Goal: Contribute content: Contribute content

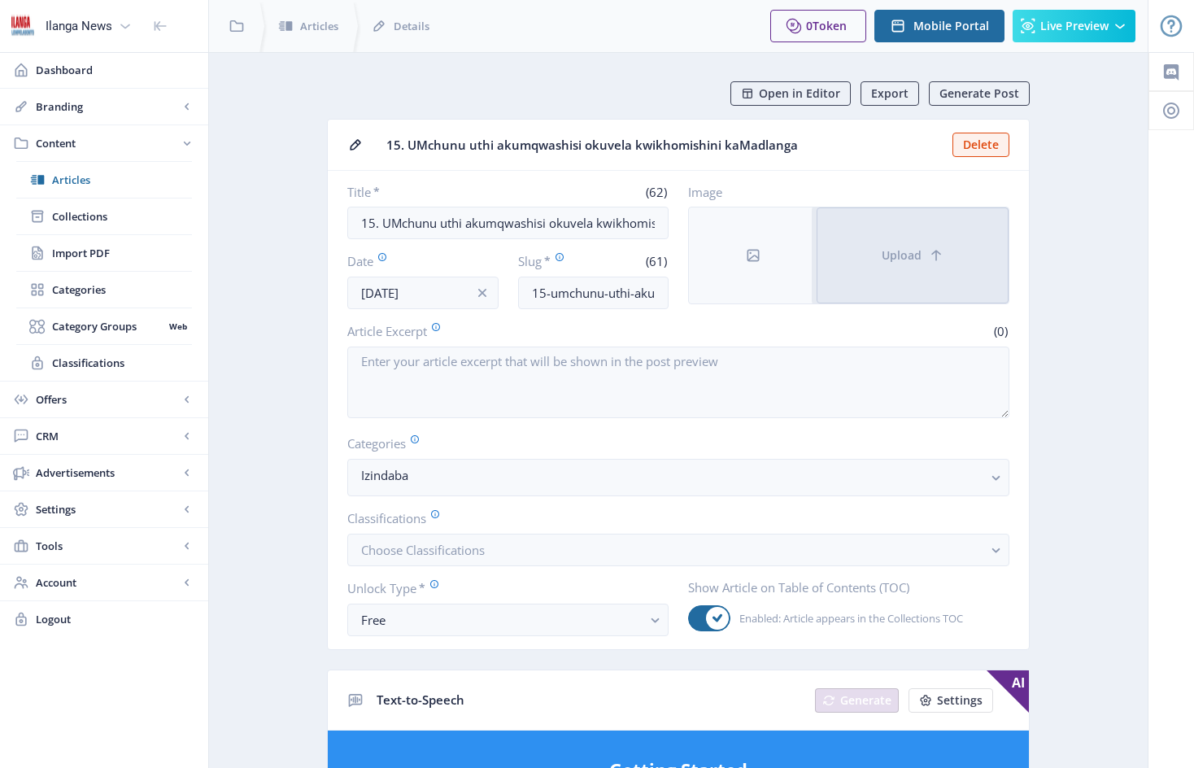
click at [868, 252] on button "Upload" at bounding box center [913, 255] width 192 height 96
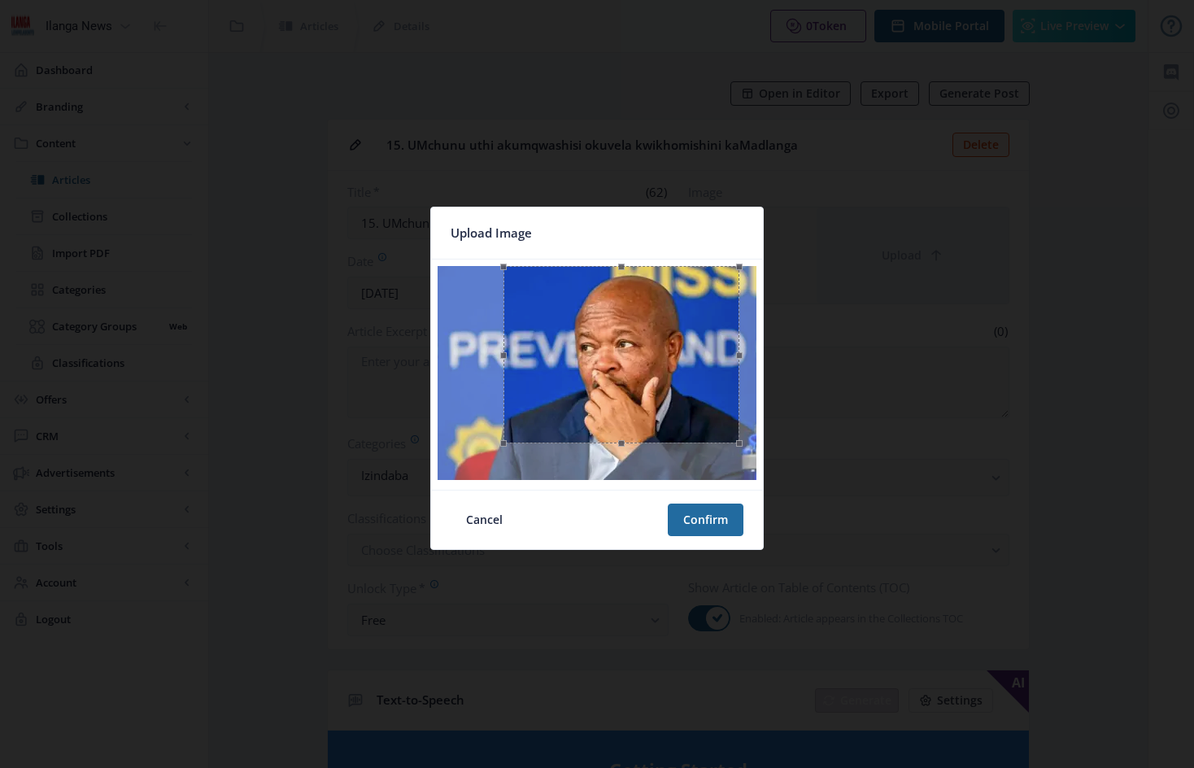
drag, startPoint x: 456, startPoint y: 378, endPoint x: 504, endPoint y: 384, distance: 49.3
click at [504, 384] on span at bounding box center [504, 354] width 18 height 159
click at [703, 398] on div at bounding box center [628, 359] width 237 height 177
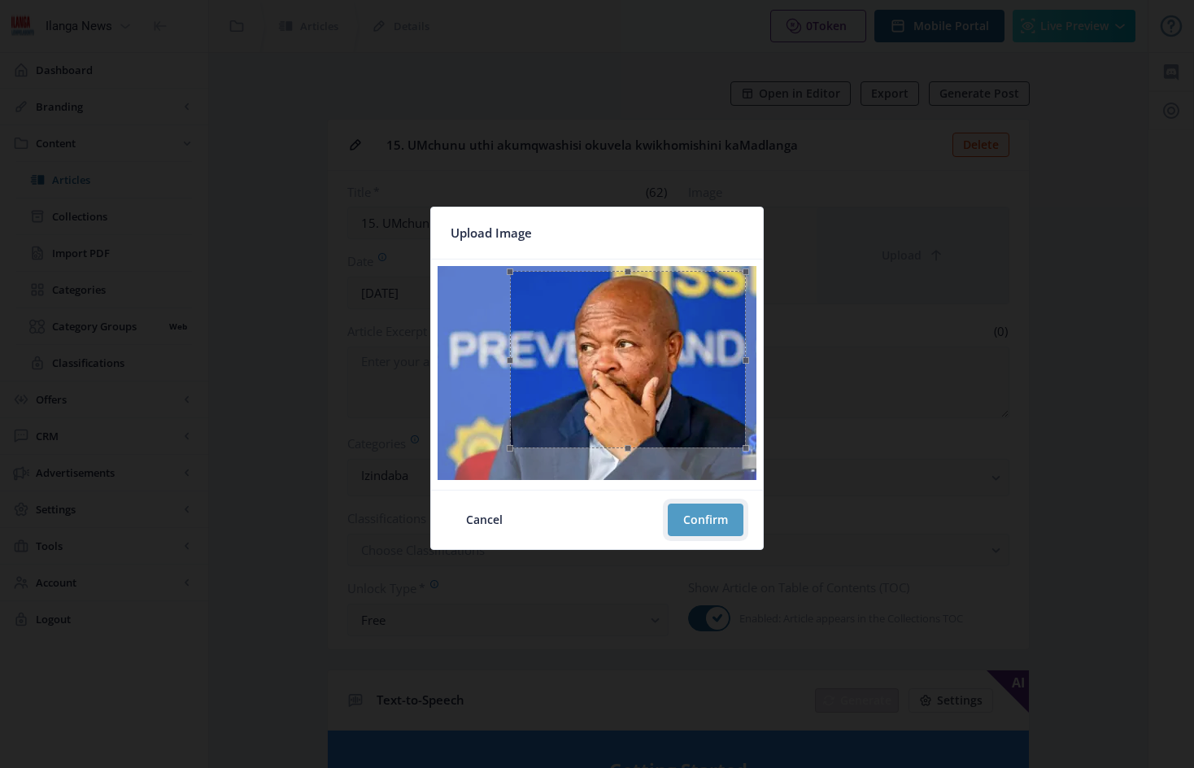
click at [714, 515] on button "Confirm" at bounding box center [706, 520] width 76 height 33
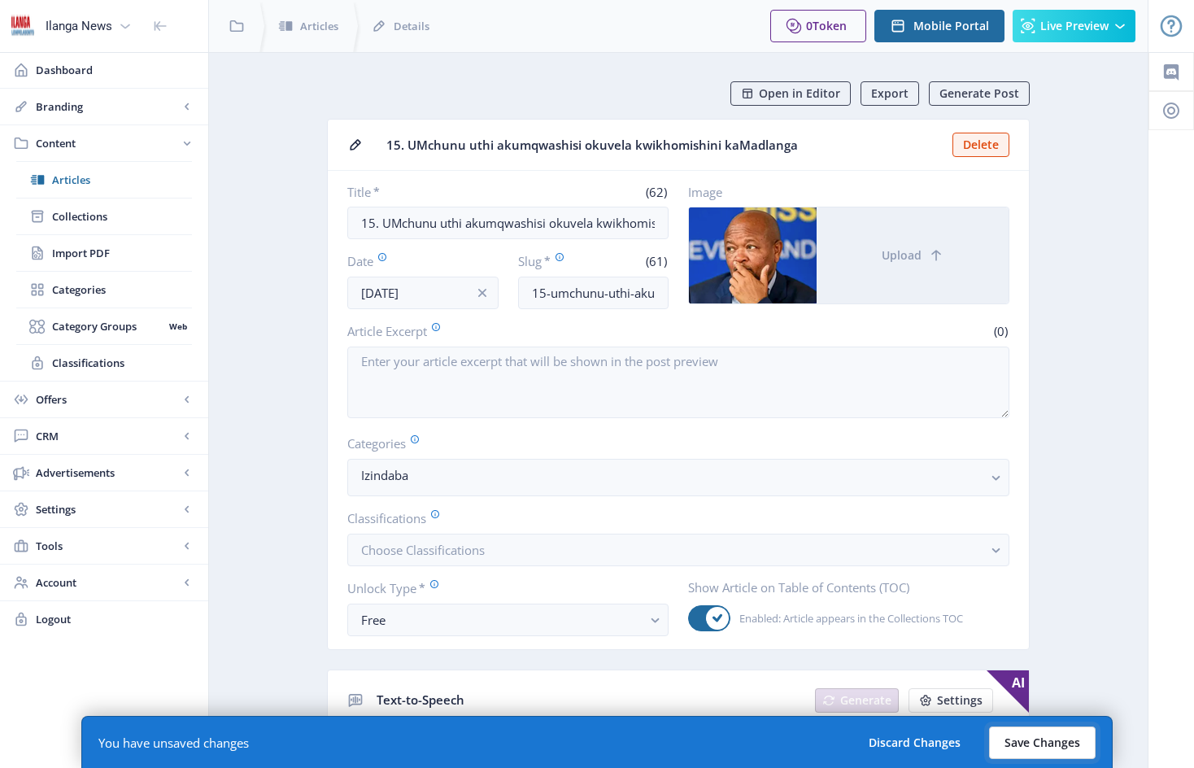
click at [1042, 742] on button "Save Changes" at bounding box center [1042, 743] width 107 height 33
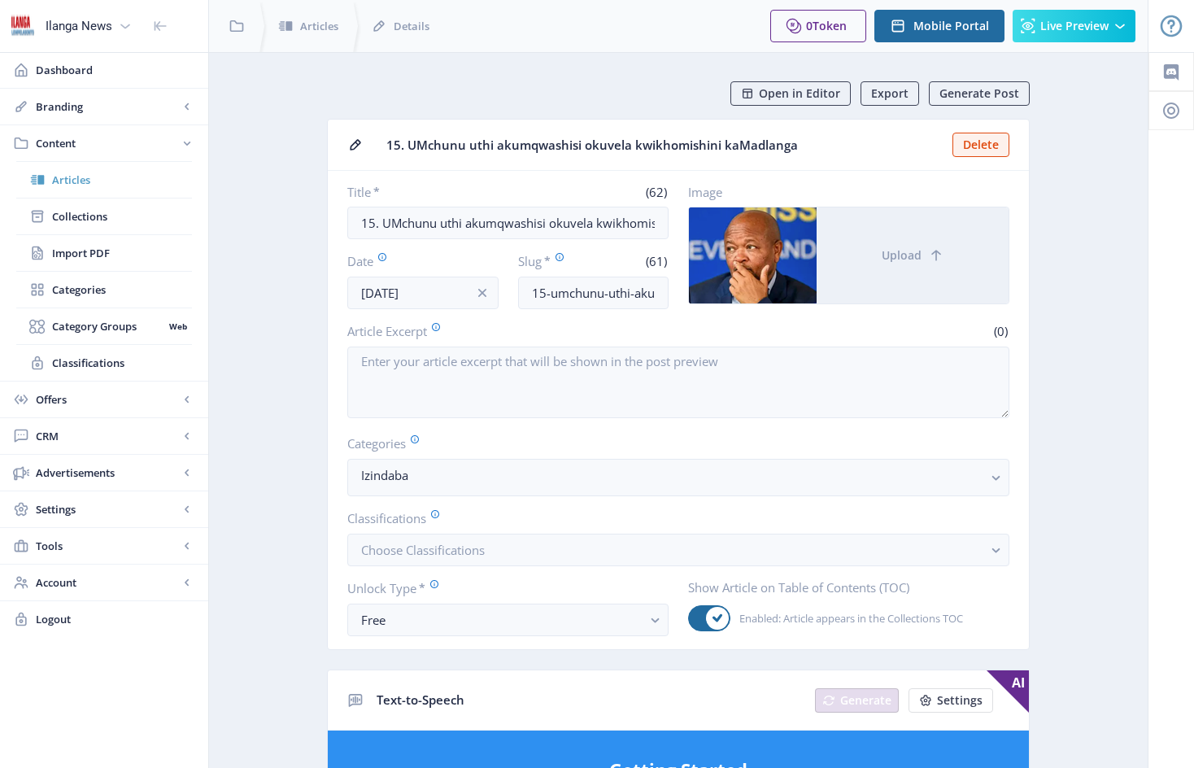
click at [75, 183] on span "Articles" at bounding box center [122, 180] width 140 height 16
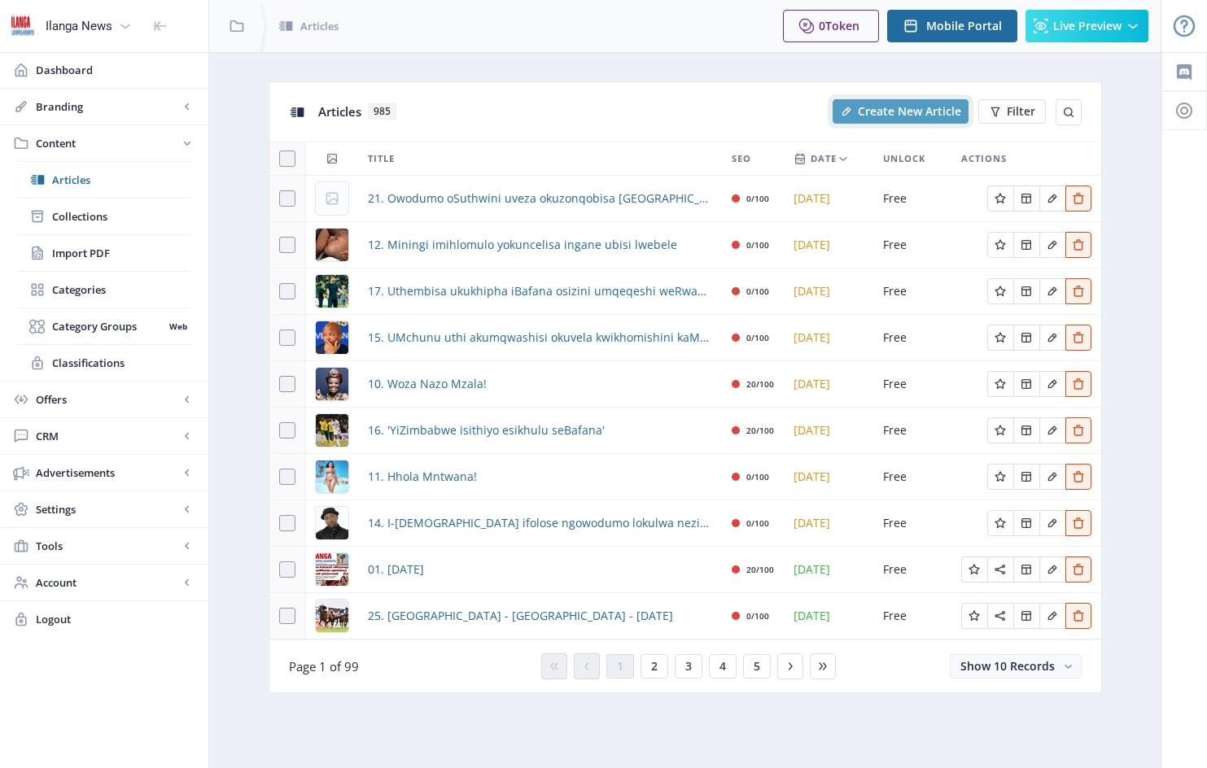
click at [904, 111] on span "Create New Article" at bounding box center [909, 111] width 103 height 13
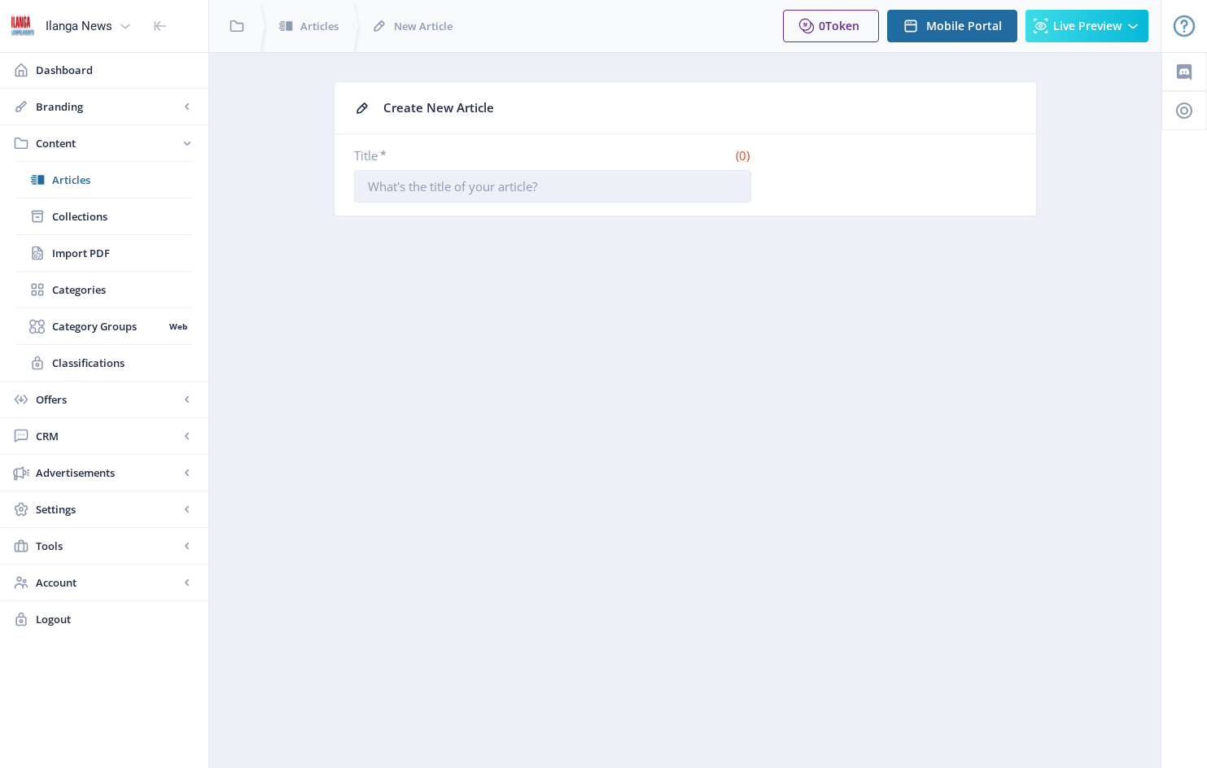
click at [369, 186] on input "Title *" at bounding box center [552, 186] width 397 height 33
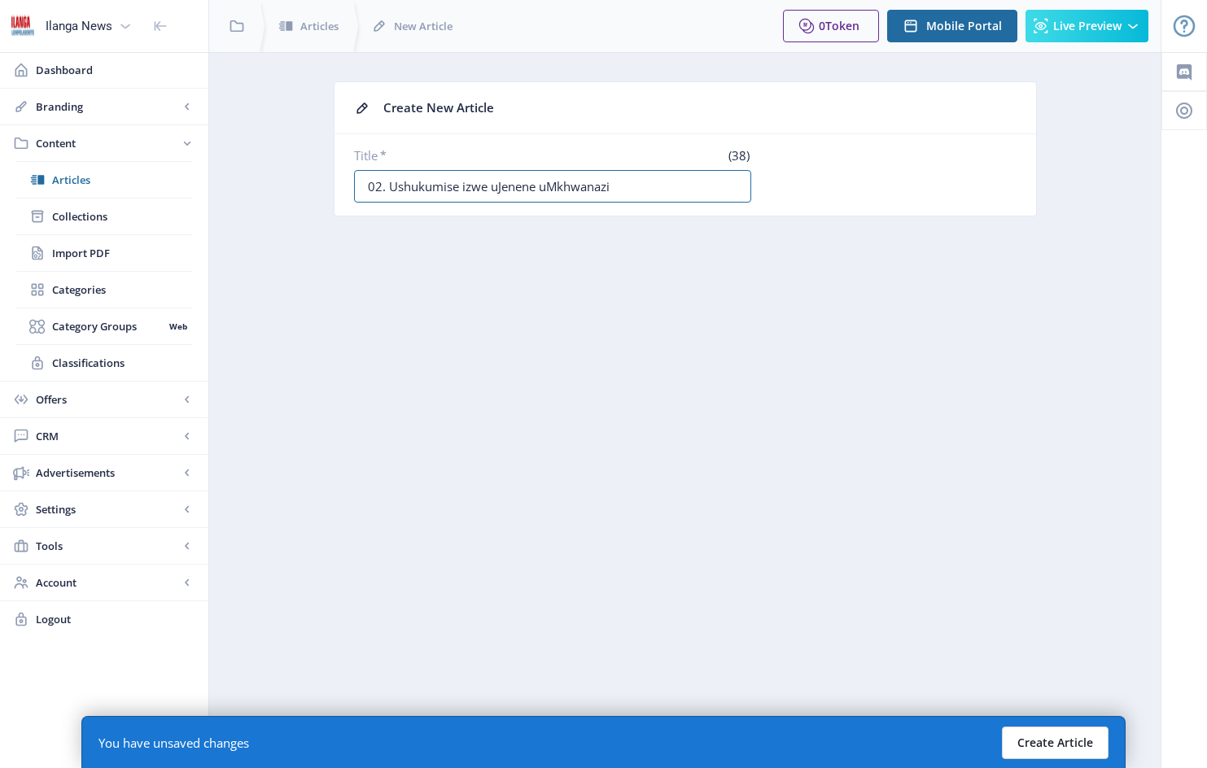
type input "02. Ushukumise izwe uJenene uMkhwanazi"
click at [1056, 741] on button "Create Article" at bounding box center [1055, 743] width 107 height 33
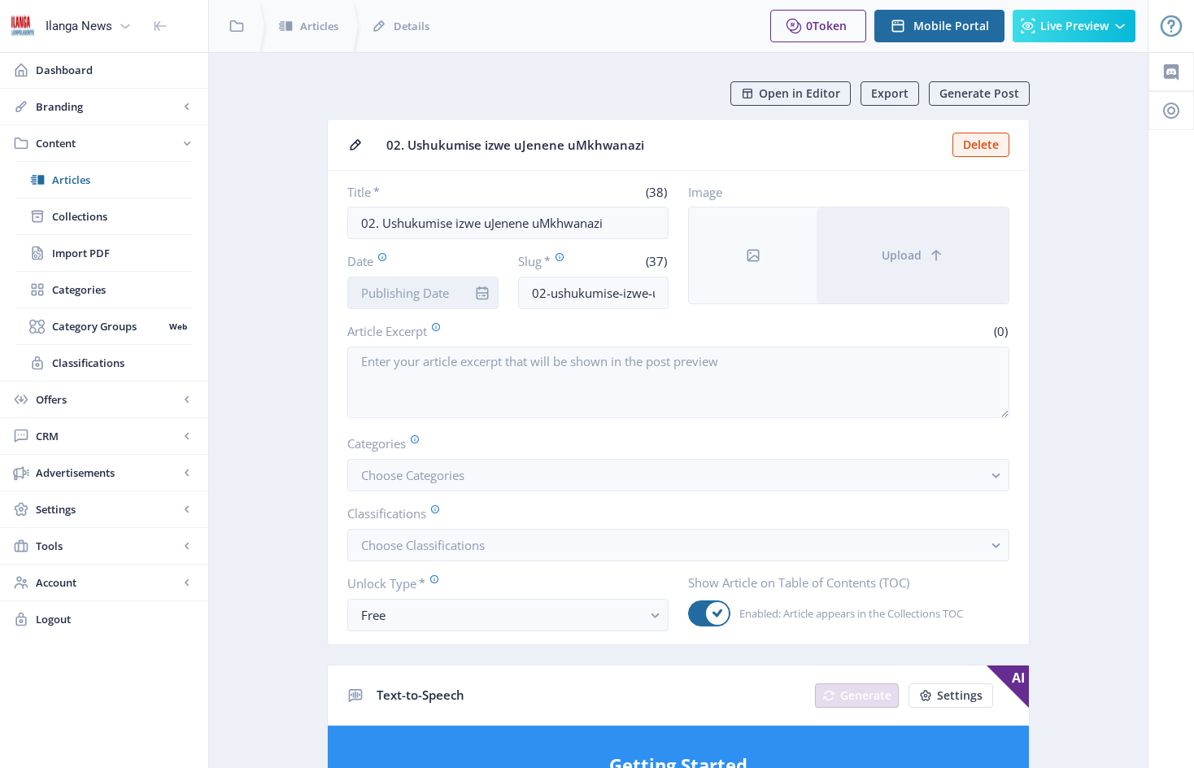
click at [463, 290] on input "Date" at bounding box center [422, 293] width 151 height 33
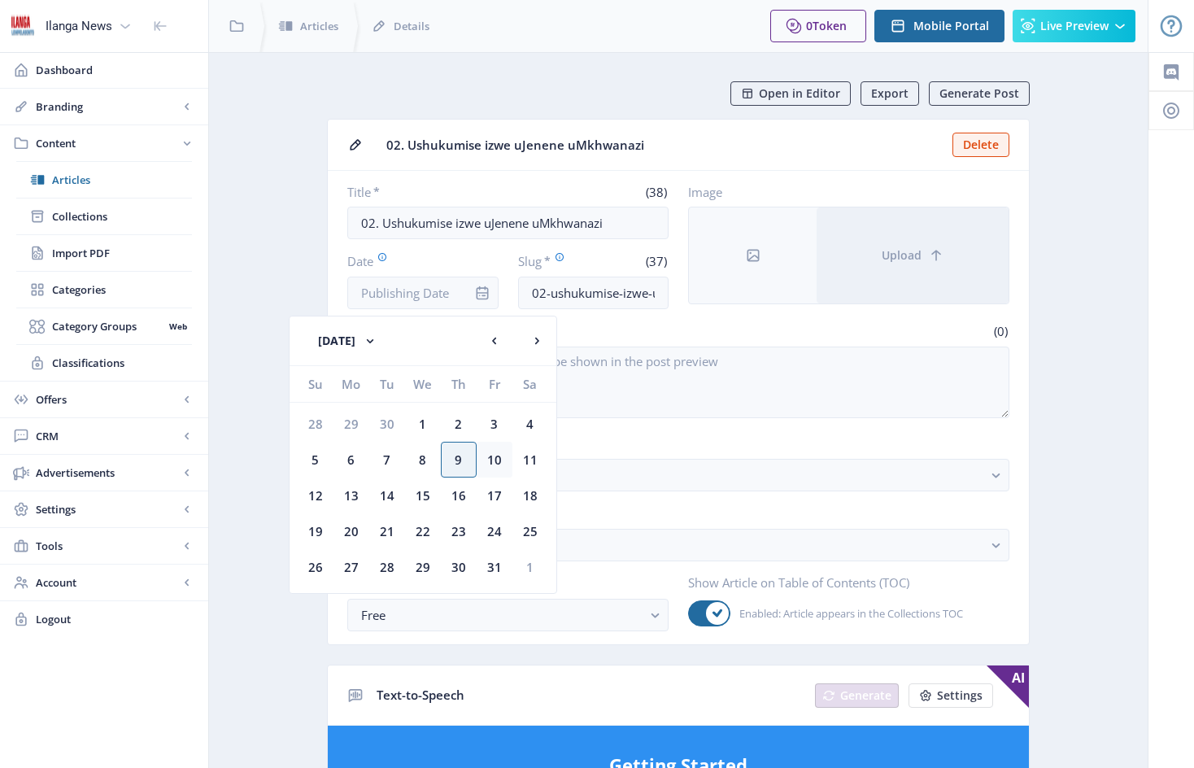
click at [500, 461] on div "10" at bounding box center [495, 460] width 36 height 36
type input "[DATE]"
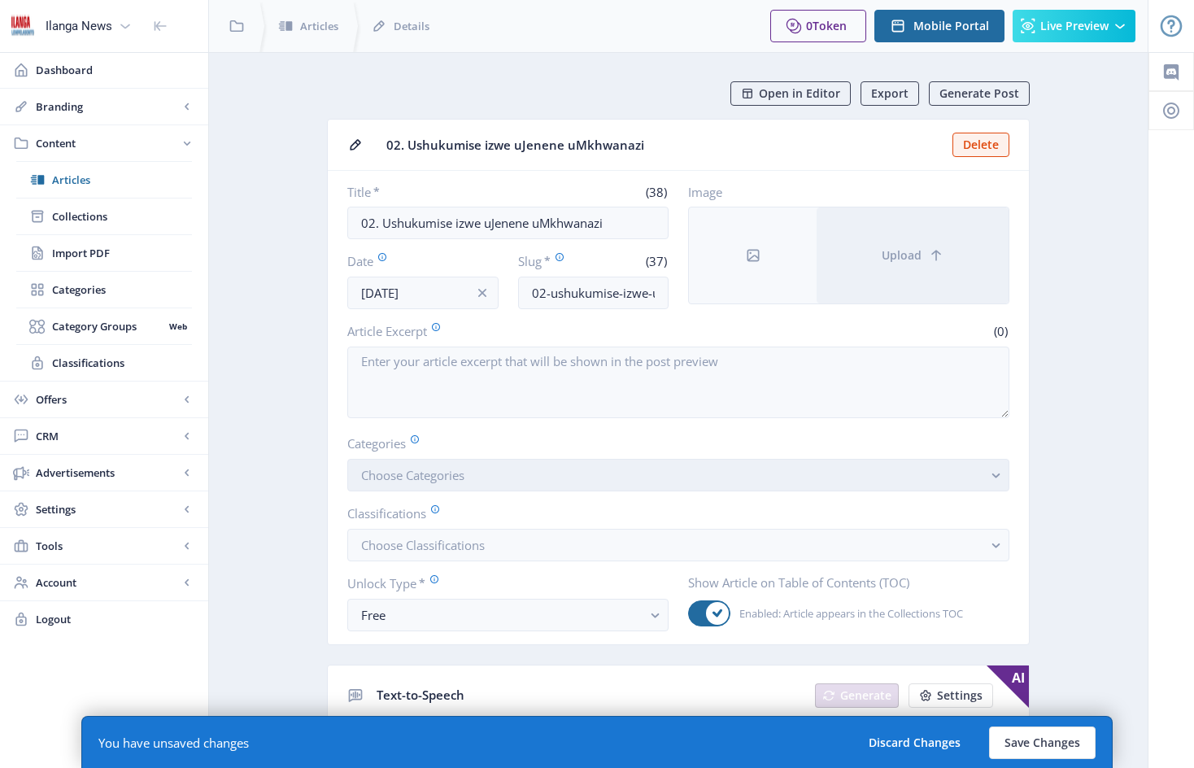
click at [491, 483] on button "Choose Categories" at bounding box center [678, 475] width 662 height 33
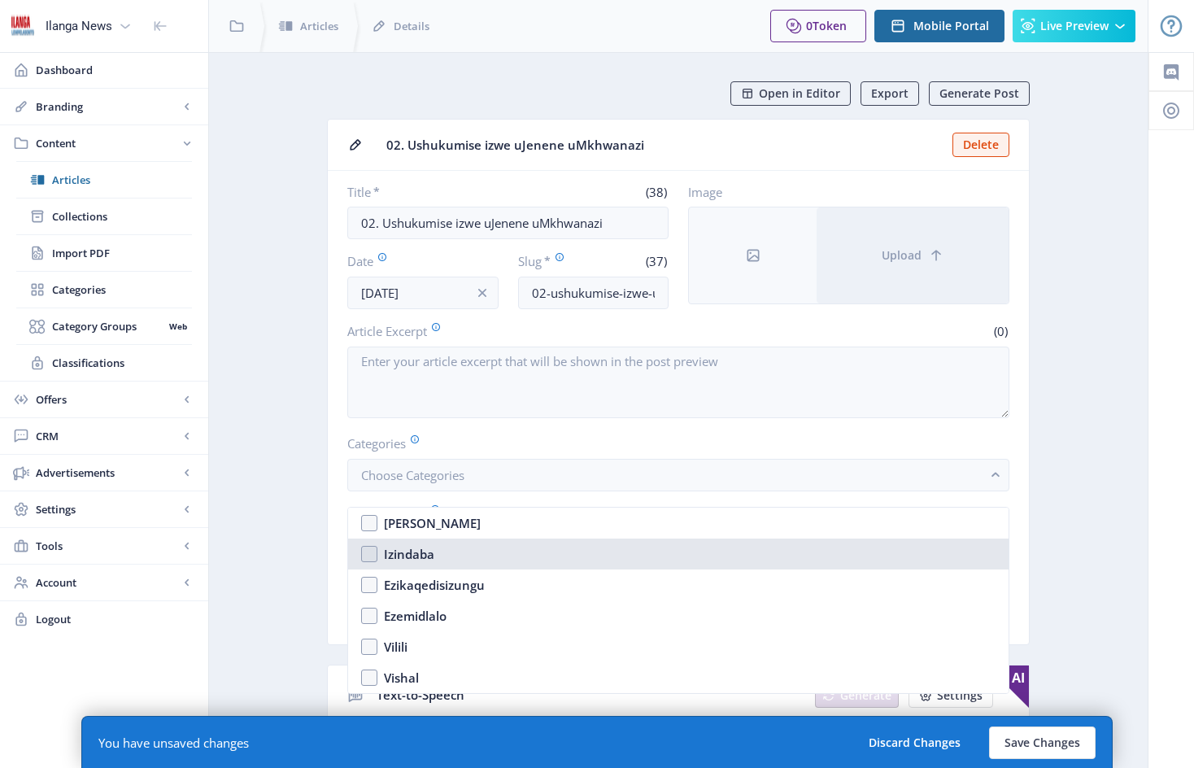
click at [372, 557] on nb-option "Izindaba" at bounding box center [678, 554] width 661 height 31
checkbox input "true"
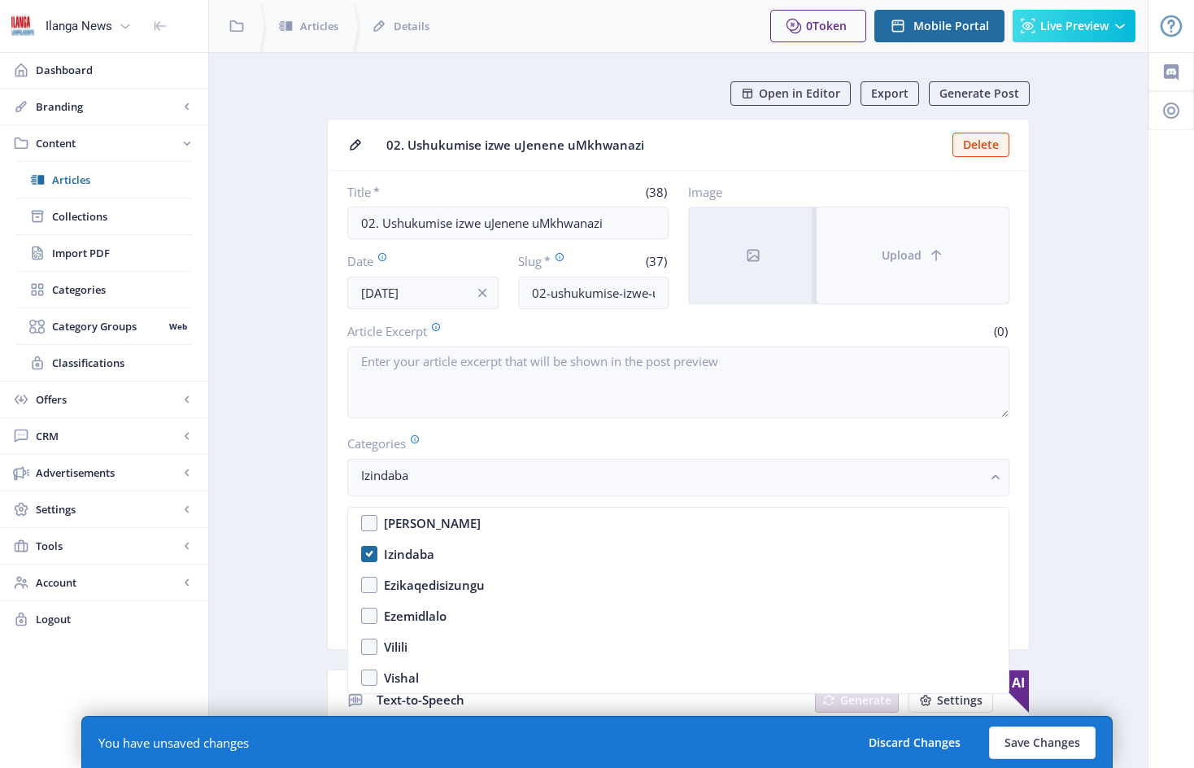
click at [874, 234] on button "Upload" at bounding box center [913, 255] width 192 height 96
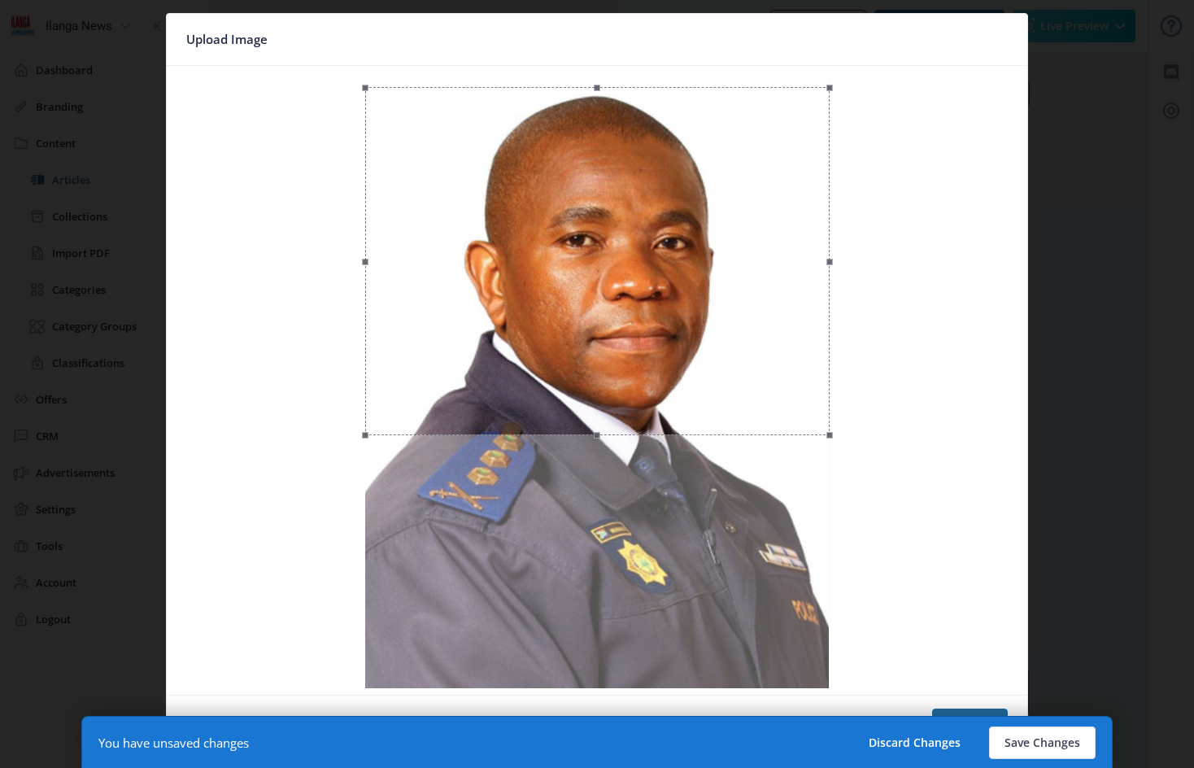
drag, startPoint x: 790, startPoint y: 309, endPoint x: 793, endPoint y: 325, distance: 15.8
click at [793, 325] on div at bounding box center [597, 261] width 465 height 348
click at [1051, 747] on button "Save Changes" at bounding box center [1042, 743] width 107 height 33
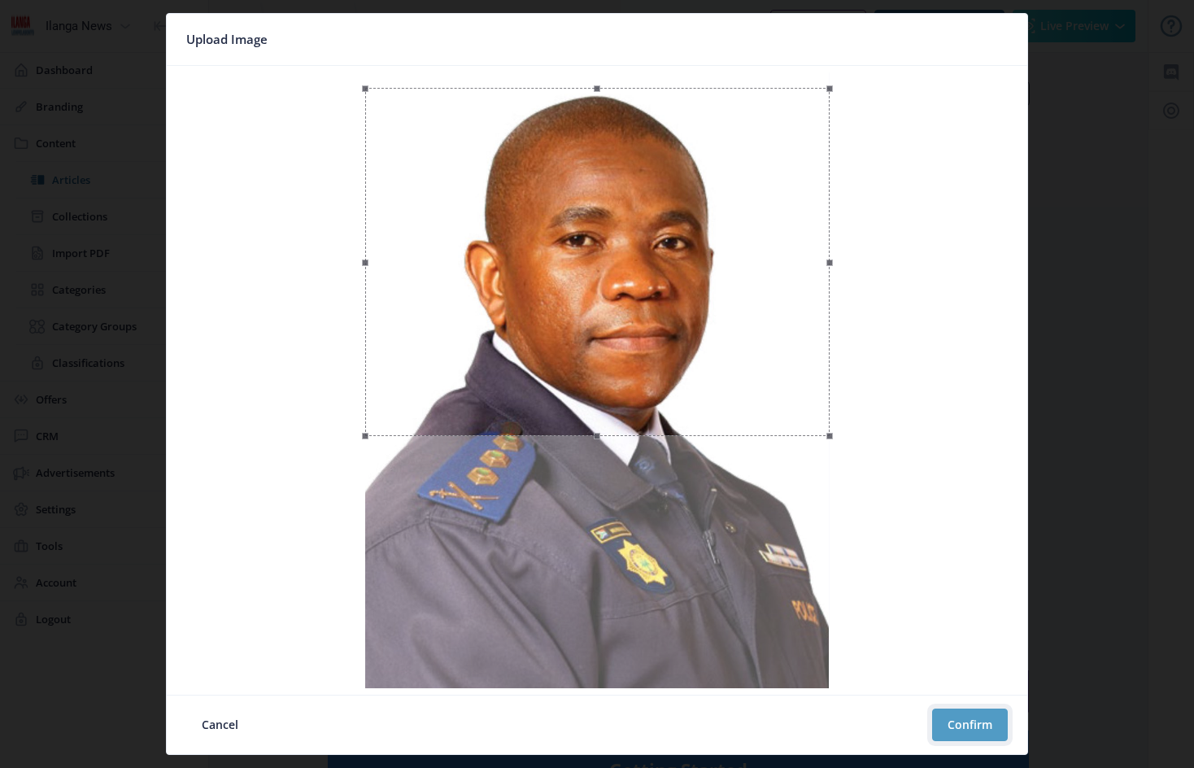
click at [978, 725] on button "Confirm" at bounding box center [970, 725] width 76 height 33
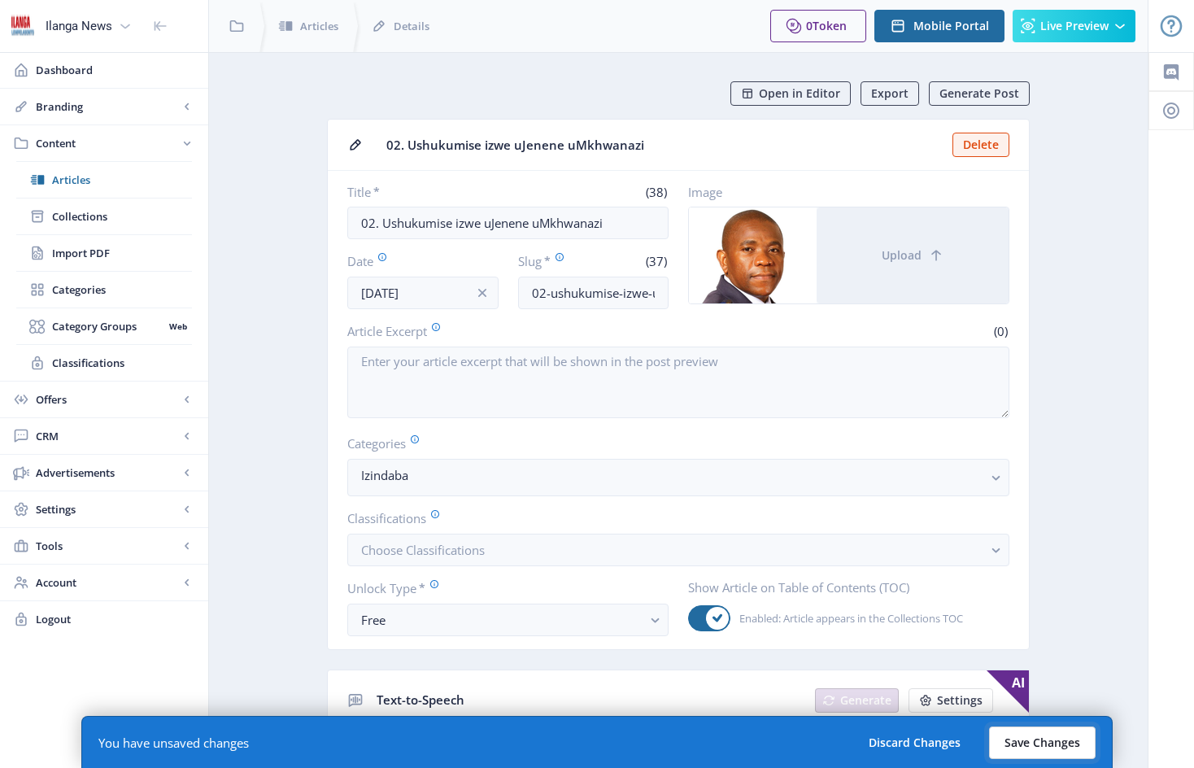
click at [1046, 744] on button "Save Changes" at bounding box center [1042, 743] width 107 height 33
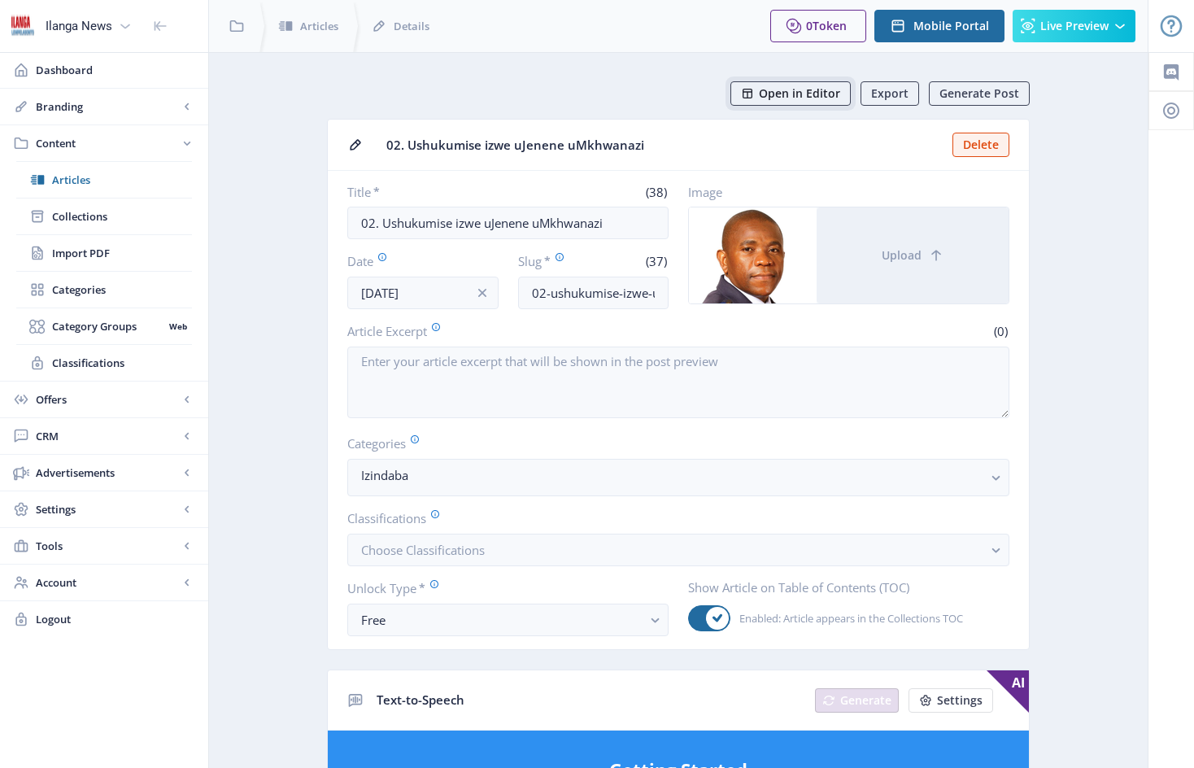
click at [819, 90] on span "Open in Editor" at bounding box center [799, 93] width 81 height 13
